Goal: Information Seeking & Learning: Check status

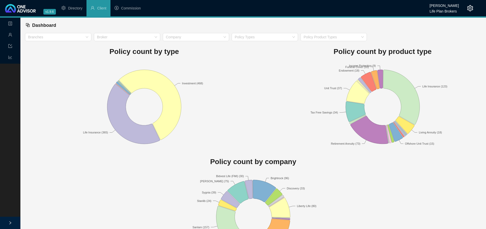
click at [126, 9] on span "Commission" at bounding box center [131, 8] width 20 height 4
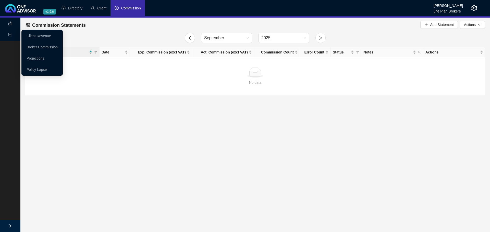
click at [9, 32] on span "line-chart" at bounding box center [10, 35] width 4 height 10
click at [9, 33] on icon "line-chart" at bounding box center [10, 35] width 4 height 4
click at [33, 58] on link "Projections" at bounding box center [36, 58] width 18 height 4
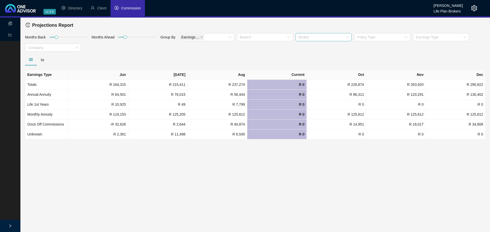
click at [316, 36] on div at bounding box center [320, 37] width 49 height 4
click at [313, 47] on div "[PERSON_NAME]" at bounding box center [323, 48] width 48 height 6
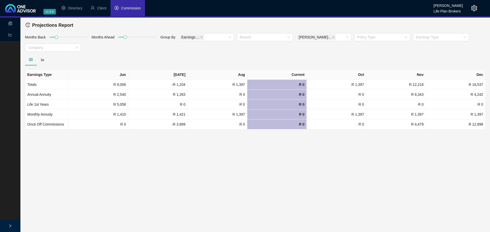
click at [258, 48] on div "Months Back Months Ahead Group By Earnings ... Branch [PERSON_NAME]... Policy T…" at bounding box center [255, 43] width 463 height 21
click at [202, 36] on span "Earnings ..." at bounding box center [191, 37] width 25 height 6
click at [194, 63] on div "Company" at bounding box center [206, 64] width 48 height 6
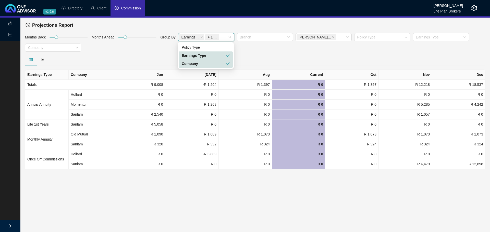
click at [196, 56] on div "Earnings Type" at bounding box center [204, 56] width 44 height 6
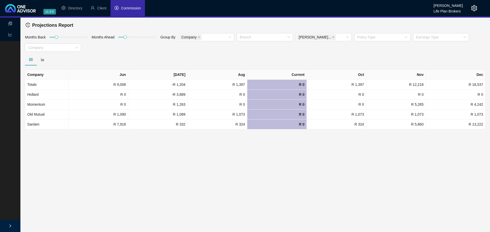
click at [136, 56] on div at bounding box center [255, 60] width 460 height 12
click at [99, 126] on td "R 7,918" at bounding box center [98, 125] width 59 height 10
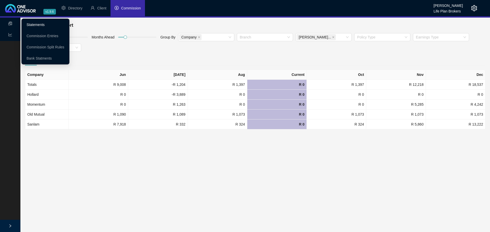
click at [40, 24] on link "Statements" at bounding box center [36, 25] width 18 height 4
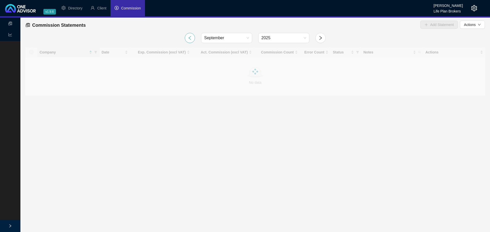
click at [192, 38] on button "button" at bounding box center [190, 38] width 10 height 10
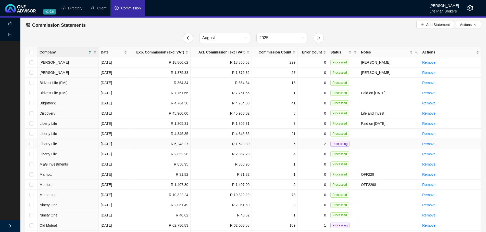
click at [281, 142] on td "6" at bounding box center [275, 144] width 46 height 10
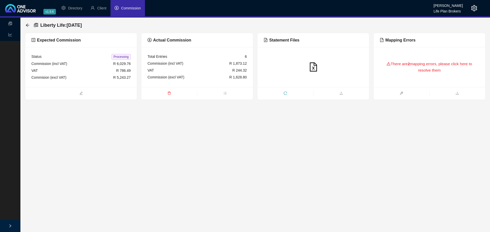
click at [432, 64] on div "There are 2 mapping errors, please click here to resolve them" at bounding box center [429, 67] width 99 height 22
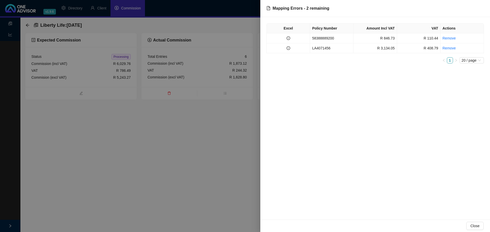
click at [232, 102] on div at bounding box center [245, 116] width 490 height 232
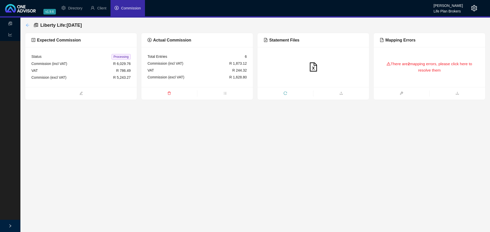
click at [28, 26] on icon "arrow-left" at bounding box center [28, 25] width 4 height 4
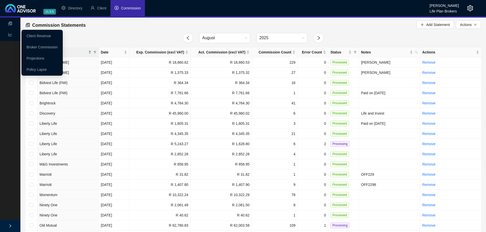
click at [10, 35] on icon "line-chart" at bounding box center [10, 35] width 4 height 4
click at [34, 58] on link "Projections" at bounding box center [36, 58] width 18 height 4
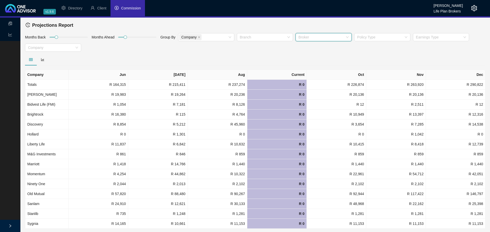
click at [316, 36] on div at bounding box center [320, 37] width 49 height 4
click at [308, 71] on div "[PERSON_NAME]" at bounding box center [323, 72] width 48 height 6
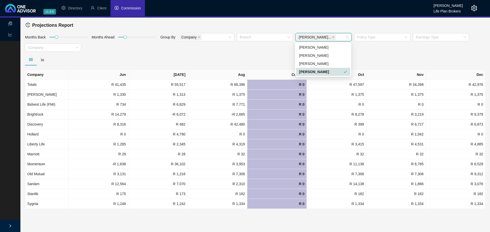
click at [163, 53] on div "Months Back Months Ahead Group By Company [PERSON_NAME]... Policy Type Earnings…" at bounding box center [255, 43] width 463 height 21
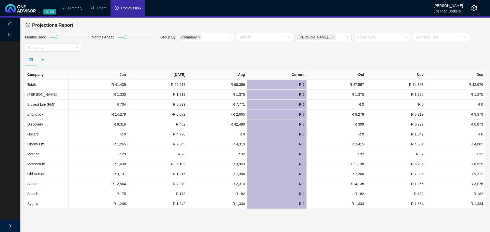
click at [43, 59] on icon "bar-chart" at bounding box center [43, 60] width 4 height 4
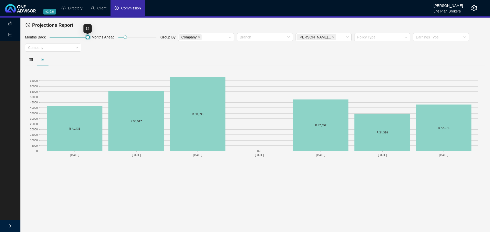
drag, startPoint x: 55, startPoint y: 36, endPoint x: 102, endPoint y: 38, distance: 46.7
click at [102, 38] on div "Months Back Months Ahead Group By Company [PERSON_NAME]... Policy Type Earnings…" at bounding box center [255, 43] width 463 height 21
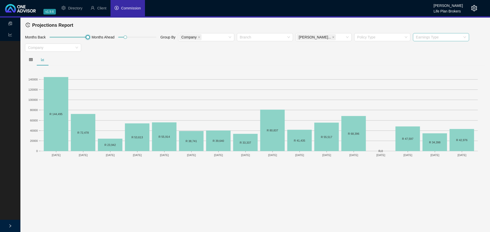
click at [441, 35] on div at bounding box center [438, 37] width 49 height 4
click at [423, 64] on div "Life 1st Years" at bounding box center [440, 64] width 48 height 6
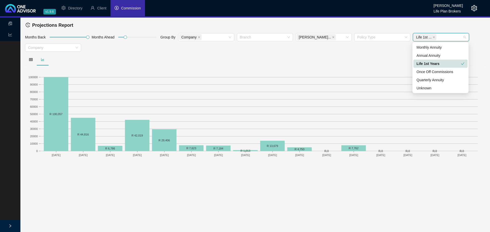
click at [458, 63] on div "Life 1st Years" at bounding box center [438, 64] width 44 height 6
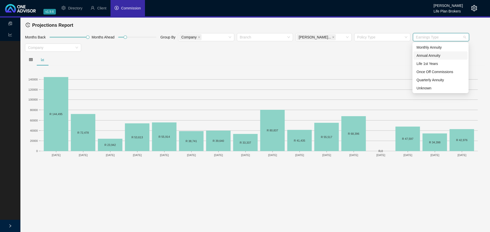
click at [450, 55] on div "Annual Annuity" at bounding box center [440, 56] width 48 height 6
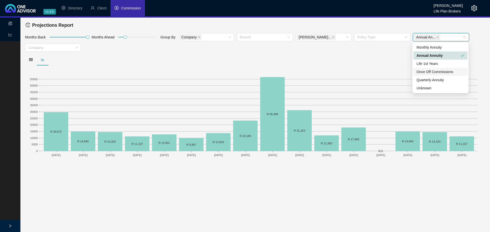
click at [442, 70] on div "Once Off Commissions" at bounding box center [440, 72] width 48 height 6
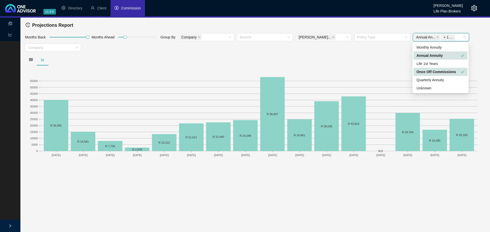
click at [442, 70] on div "Once Off Commissions" at bounding box center [438, 72] width 44 height 6
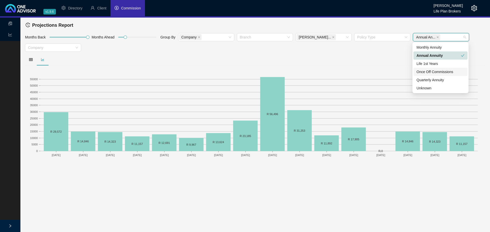
click at [442, 70] on div "Once Off Commissions" at bounding box center [440, 72] width 48 height 6
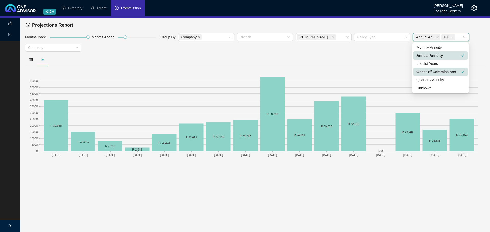
click at [442, 70] on div "Once Off Commissions" at bounding box center [438, 72] width 44 height 6
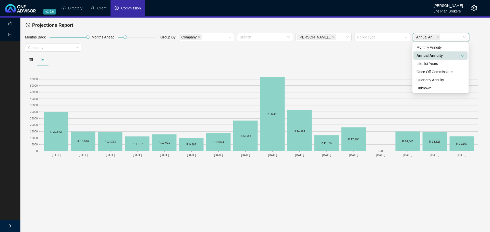
click at [453, 55] on div "Annual Annuity" at bounding box center [438, 56] width 44 height 6
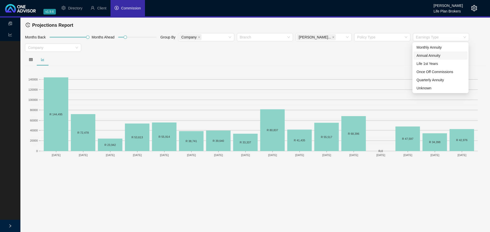
click at [275, 60] on div at bounding box center [255, 60] width 460 height 12
click at [32, 58] on icon "table" at bounding box center [31, 59] width 4 height 3
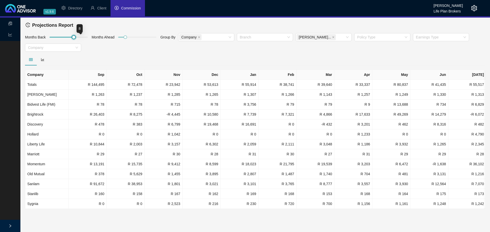
drag, startPoint x: 87, startPoint y: 38, endPoint x: 66, endPoint y: 38, distance: 21.2
click at [72, 38] on div at bounding box center [73, 37] width 3 height 3
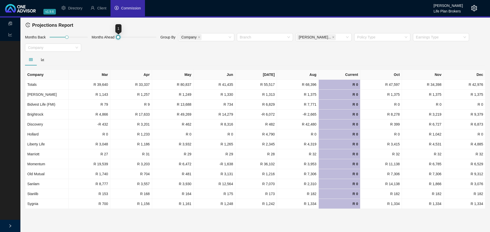
drag, startPoint x: 123, startPoint y: 37, endPoint x: 105, endPoint y: 39, distance: 18.5
click at [105, 39] on div "Months Back Months Ahead Group By Company [PERSON_NAME]... Policy Type Earnings…" at bounding box center [255, 43] width 463 height 21
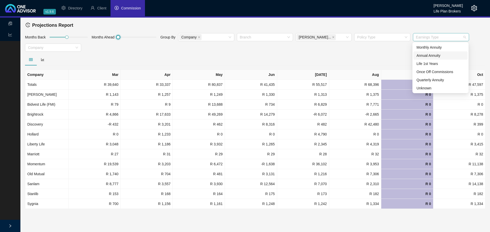
click at [432, 38] on div at bounding box center [438, 37] width 49 height 4
click at [434, 52] on div "Annual Annuity" at bounding box center [440, 56] width 54 height 8
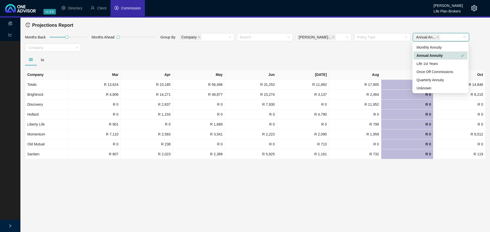
click at [443, 56] on div "Annual Annuity" at bounding box center [438, 56] width 44 height 6
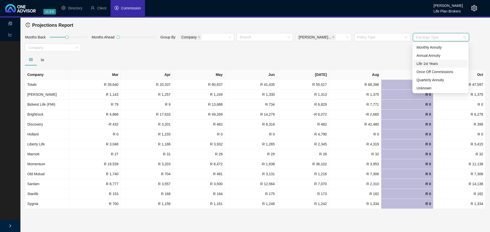
click at [430, 63] on div "Life 1st Years" at bounding box center [440, 64] width 48 height 6
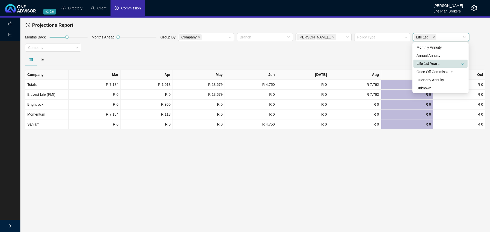
click at [430, 63] on div "Life 1st Years" at bounding box center [438, 64] width 44 height 6
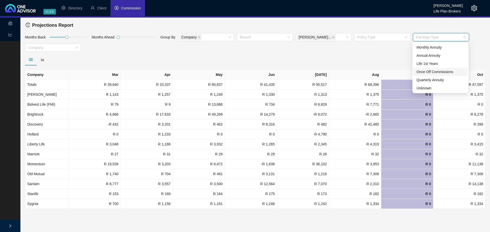
click at [430, 72] on div "Once Off Commissions" at bounding box center [440, 72] width 48 height 6
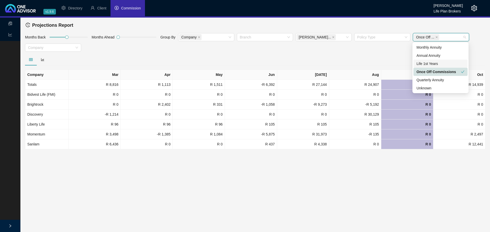
click at [391, 58] on div at bounding box center [255, 60] width 460 height 12
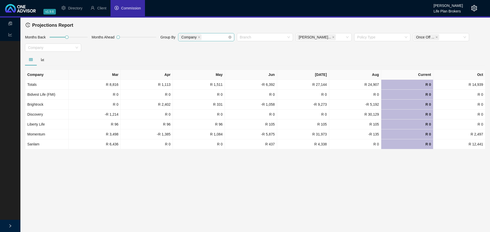
click at [214, 38] on div "Company" at bounding box center [203, 37] width 49 height 7
click at [200, 46] on div "Policy Type" at bounding box center [206, 48] width 48 height 6
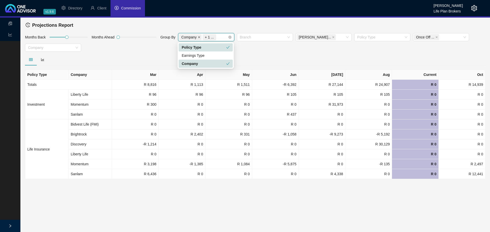
click at [198, 36] on icon "close" at bounding box center [199, 37] width 3 height 3
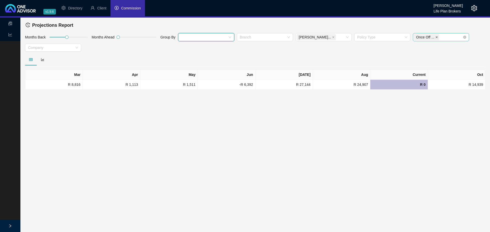
click at [436, 37] on icon "close" at bounding box center [436, 37] width 3 height 3
click at [332, 37] on icon "close" at bounding box center [333, 37] width 3 height 3
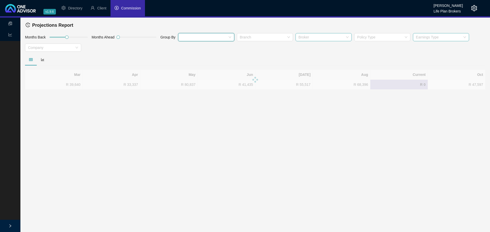
click at [318, 37] on div at bounding box center [320, 37] width 49 height 4
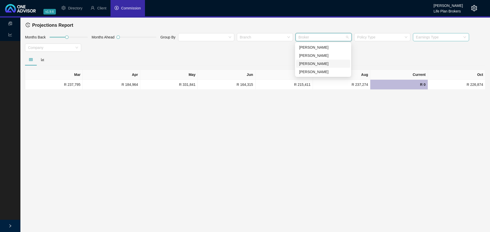
click at [313, 63] on div "[PERSON_NAME]" at bounding box center [323, 64] width 48 height 6
drag, startPoint x: 66, startPoint y: 37, endPoint x: 96, endPoint y: 35, distance: 29.6
click at [96, 35] on div "Months Back Months Ahead Group By [PERSON_NAME] ... Policy Type Earnings Type C…" at bounding box center [255, 43] width 463 height 21
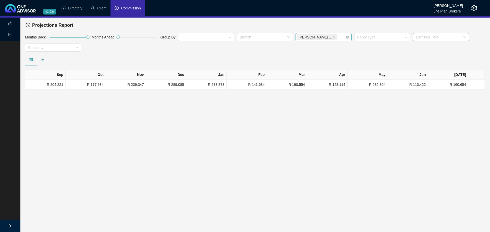
click at [41, 59] on div at bounding box center [43, 60] width 12 height 6
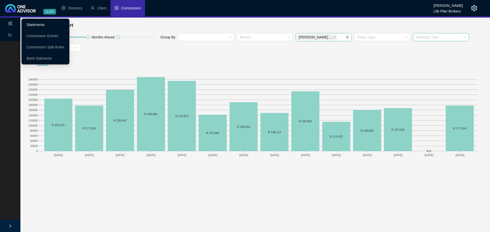
click at [32, 23] on link "Statements" at bounding box center [36, 25] width 18 height 4
